Goal: Task Accomplishment & Management: Use online tool/utility

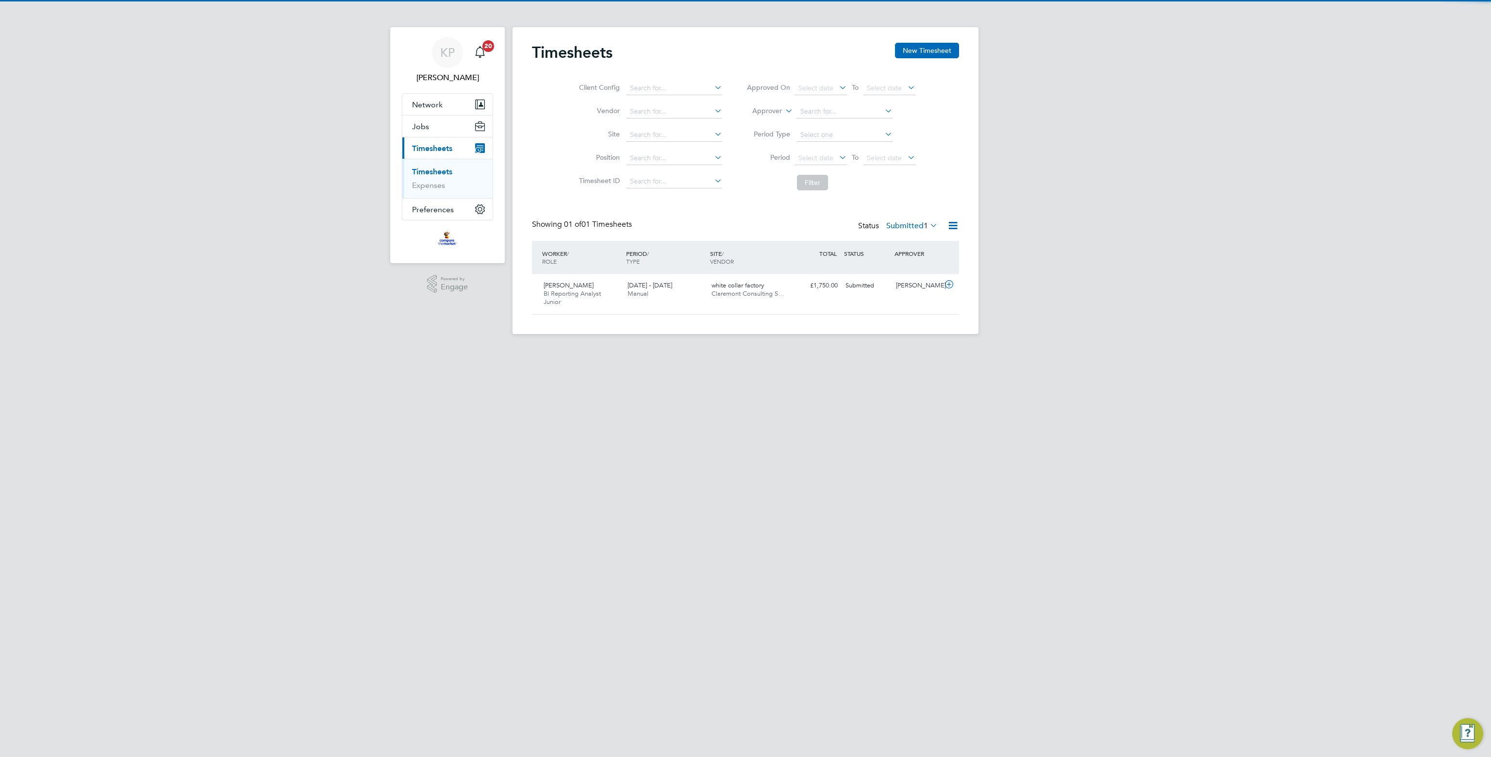
scroll to position [24, 84]
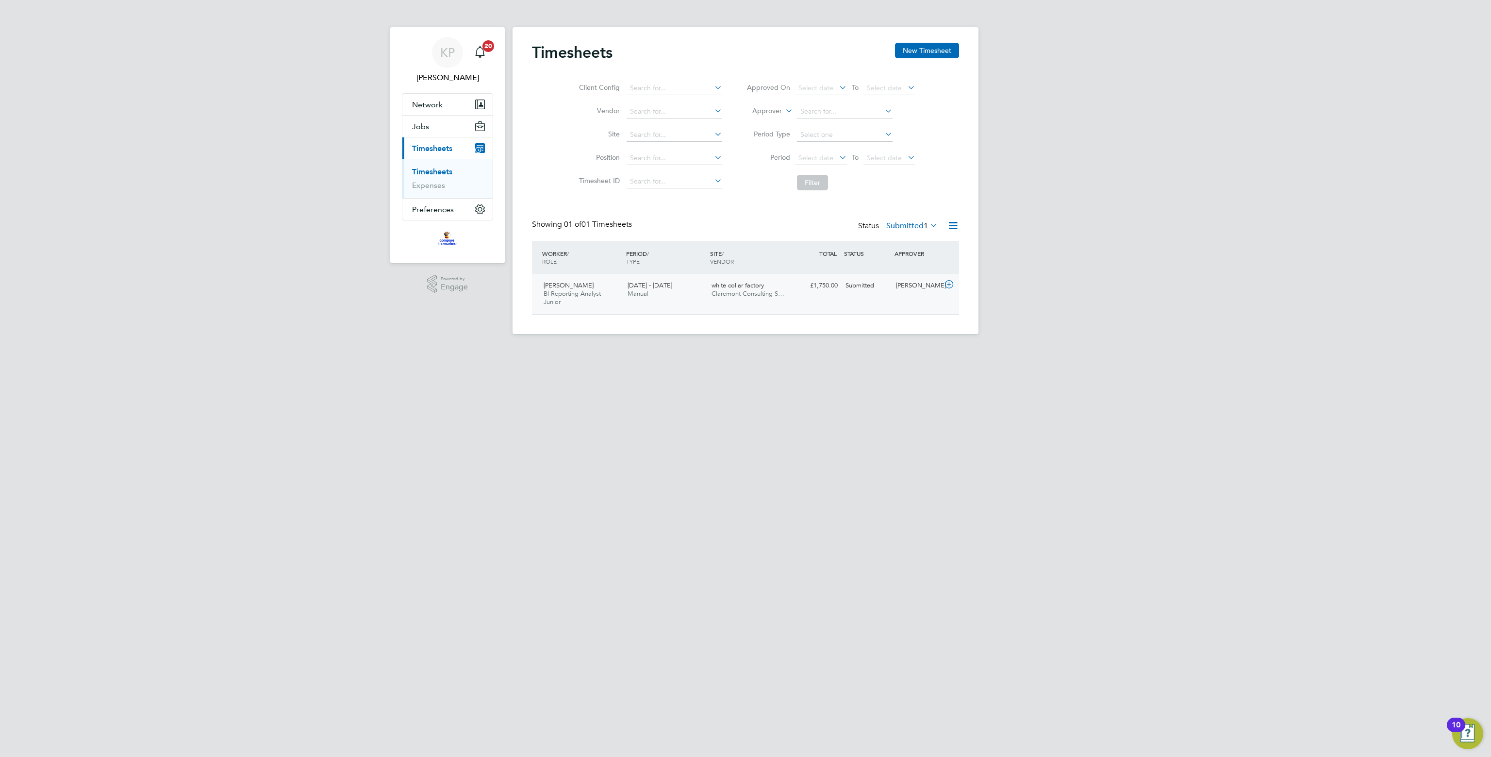
click at [761, 286] on span "white collar factory" at bounding box center [737, 285] width 52 height 8
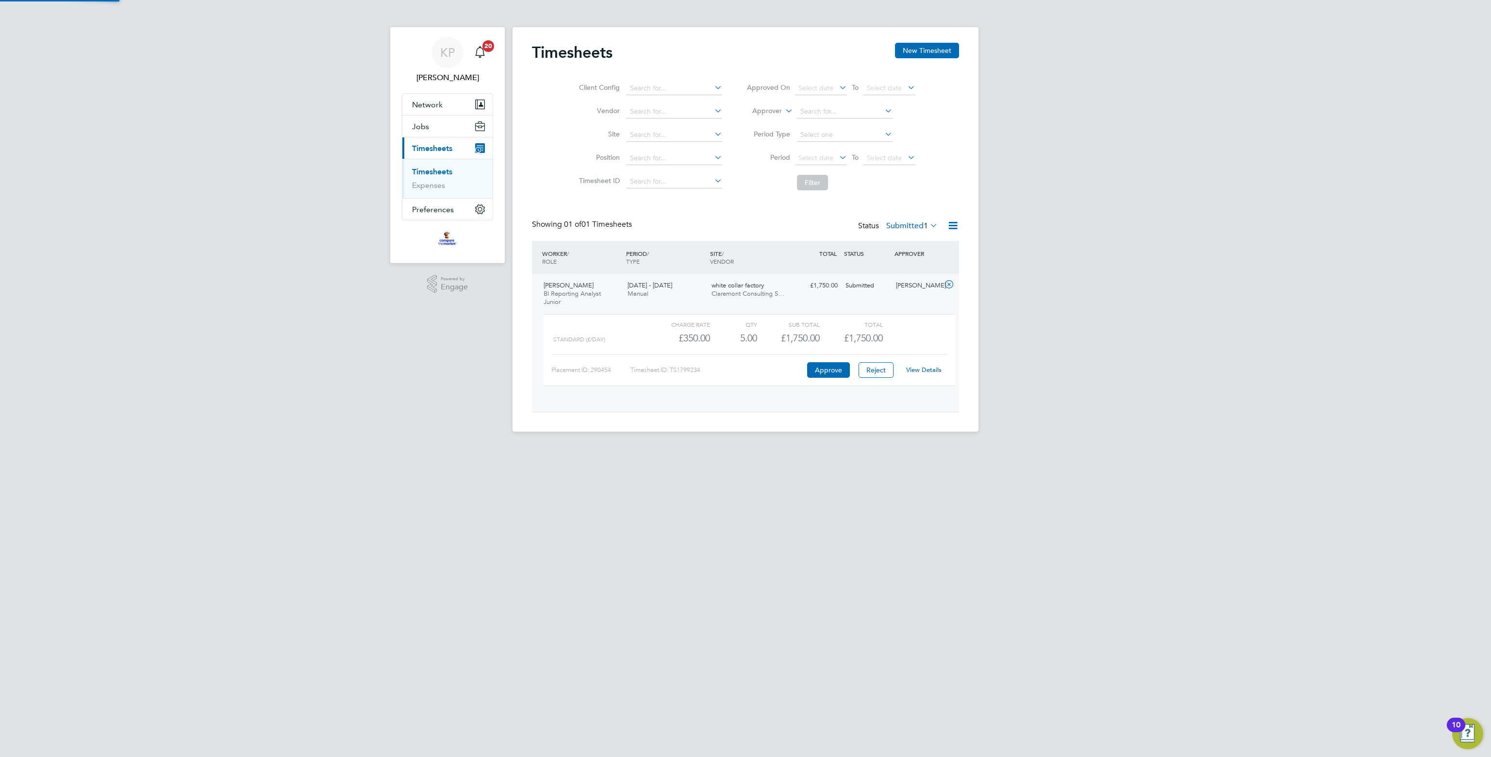
scroll to position [16, 94]
click at [824, 366] on button "Approve" at bounding box center [828, 370] width 43 height 16
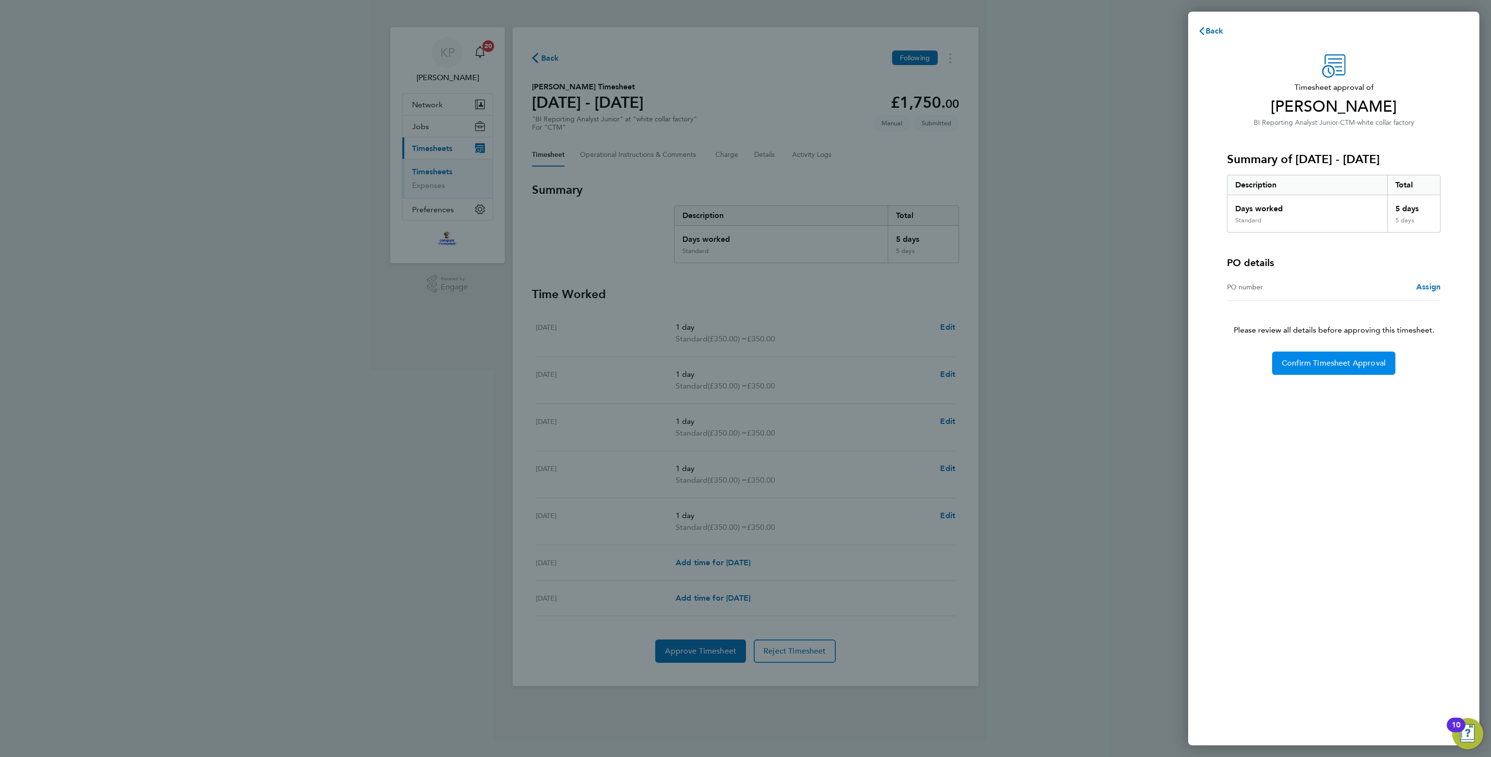
click at [1311, 367] on button "Confirm Timesheet Approval" at bounding box center [1333, 362] width 123 height 23
